Goal: Transaction & Acquisition: Purchase product/service

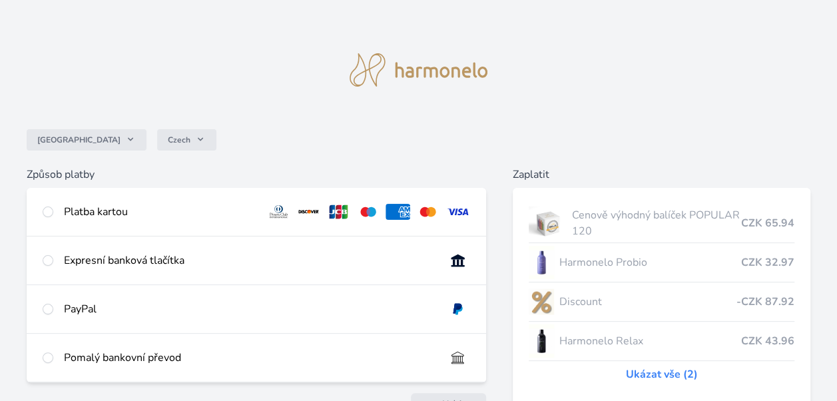
click at [45, 217] on div at bounding box center [48, 212] width 11 height 16
radio input "true"
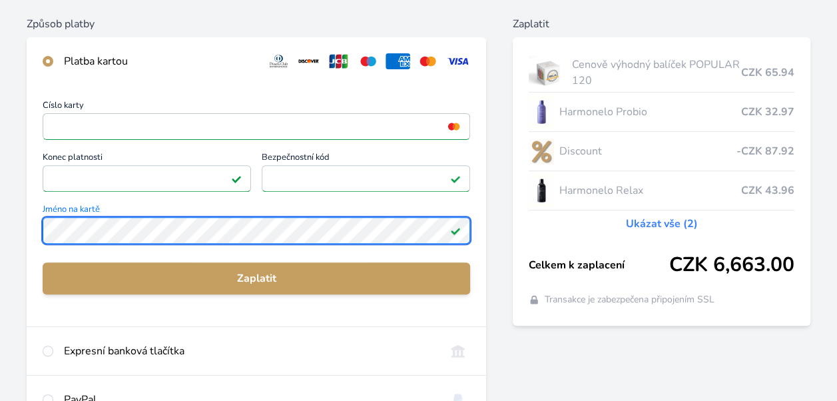
scroll to position [239, 0]
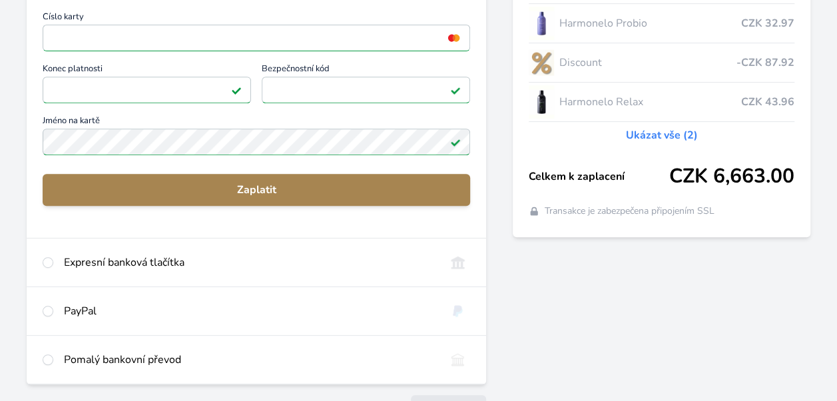
click at [259, 182] on span "Zaplatit" at bounding box center [256, 190] width 406 height 16
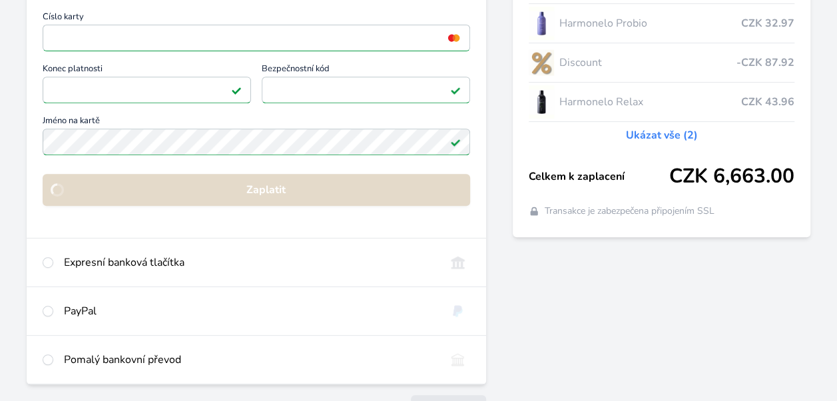
scroll to position [177, 0]
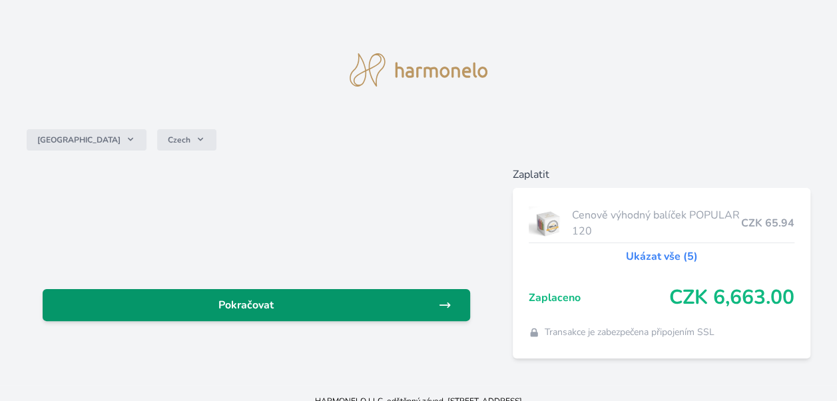
click at [276, 301] on span "Pokračovat" at bounding box center [245, 305] width 385 height 16
